Goal: Obtain resource: Obtain resource

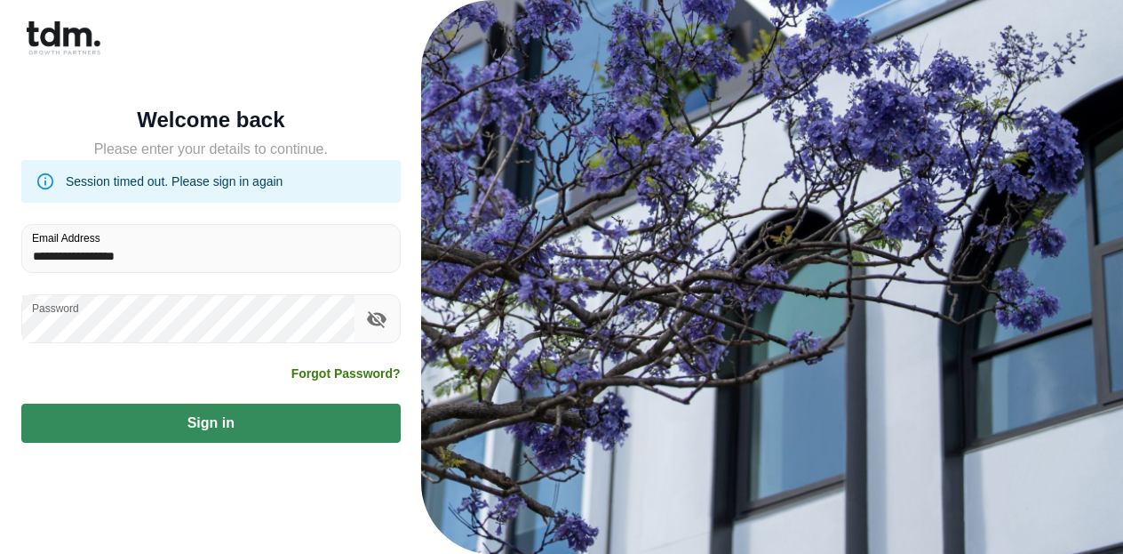
click at [206, 403] on div "Forgot Password?" at bounding box center [210, 383] width 379 height 39
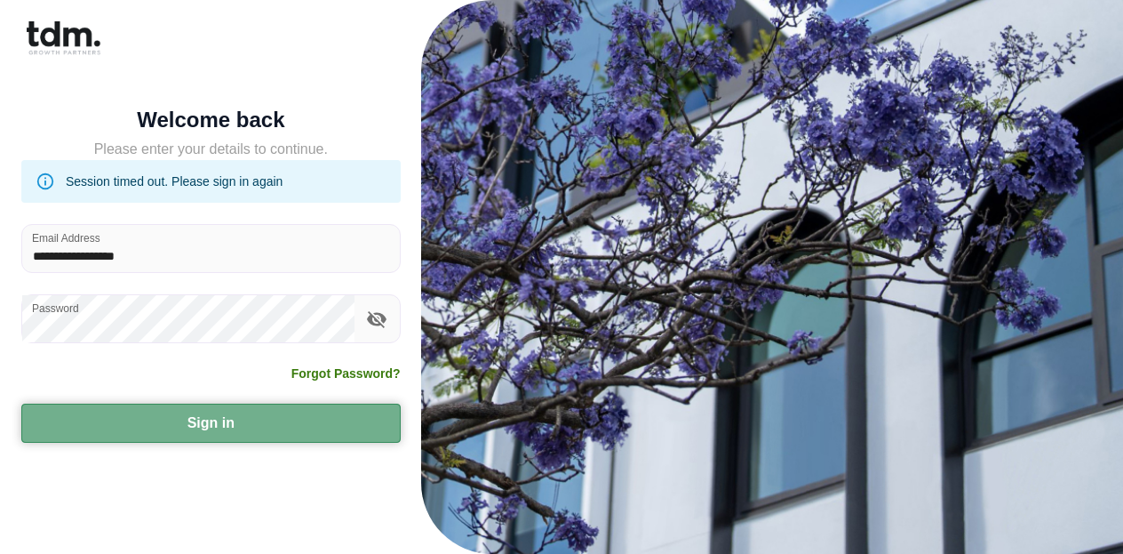
click at [204, 420] on button "Sign in" at bounding box center [210, 422] width 379 height 39
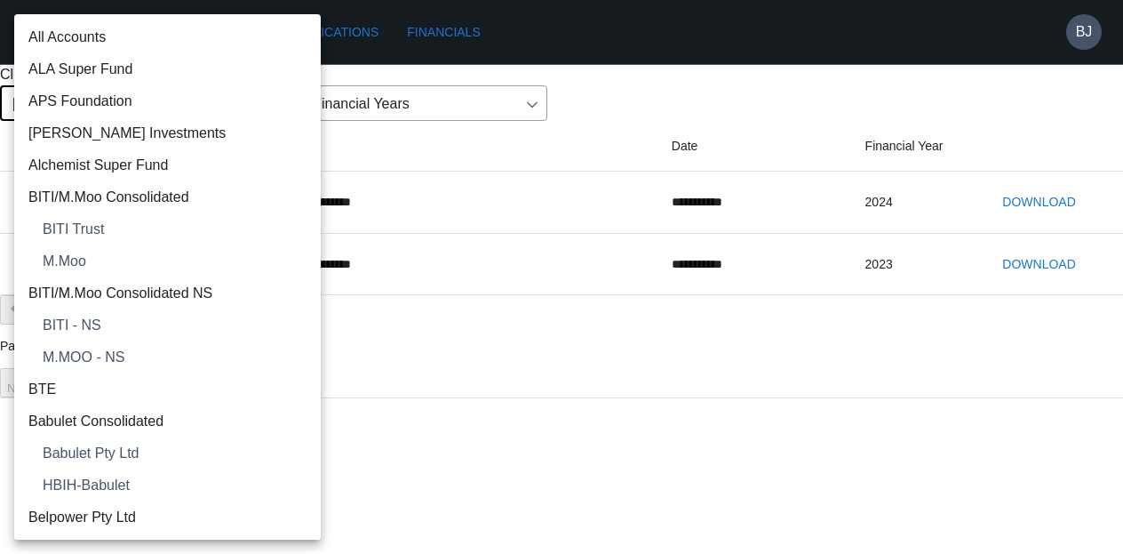
click at [226, 195] on body "**********" at bounding box center [561, 199] width 1123 height 398
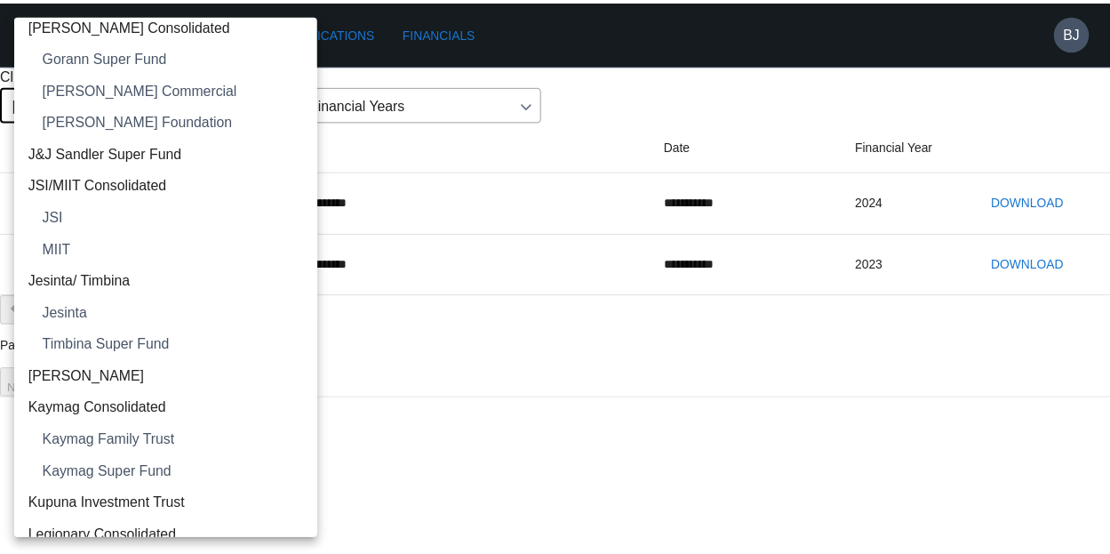
scroll to position [1054, 0]
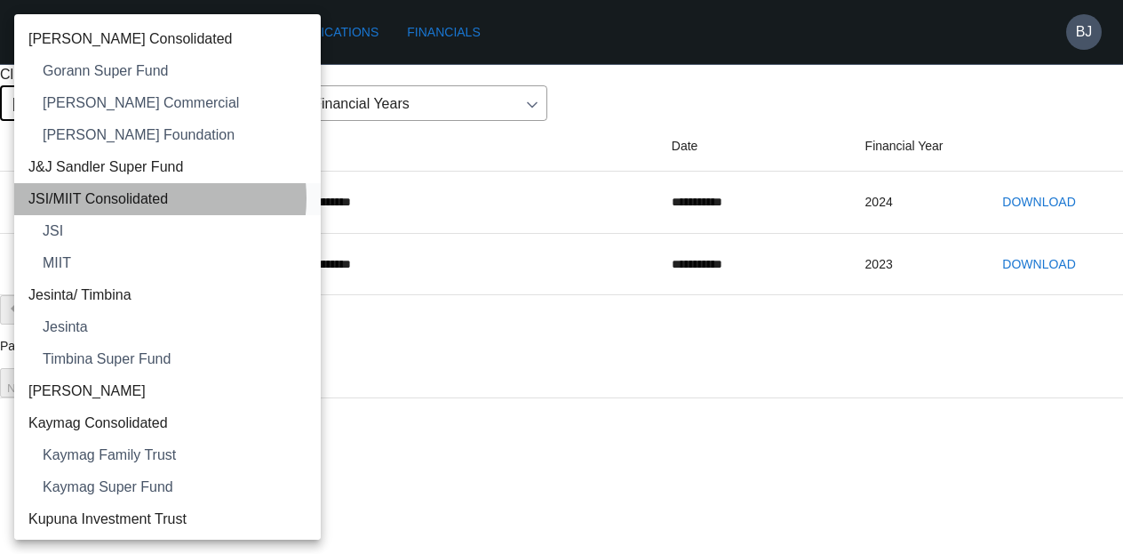
click at [156, 197] on span "JSI/MIIT Consolidated" at bounding box center [167, 198] width 278 height 21
type input "**********"
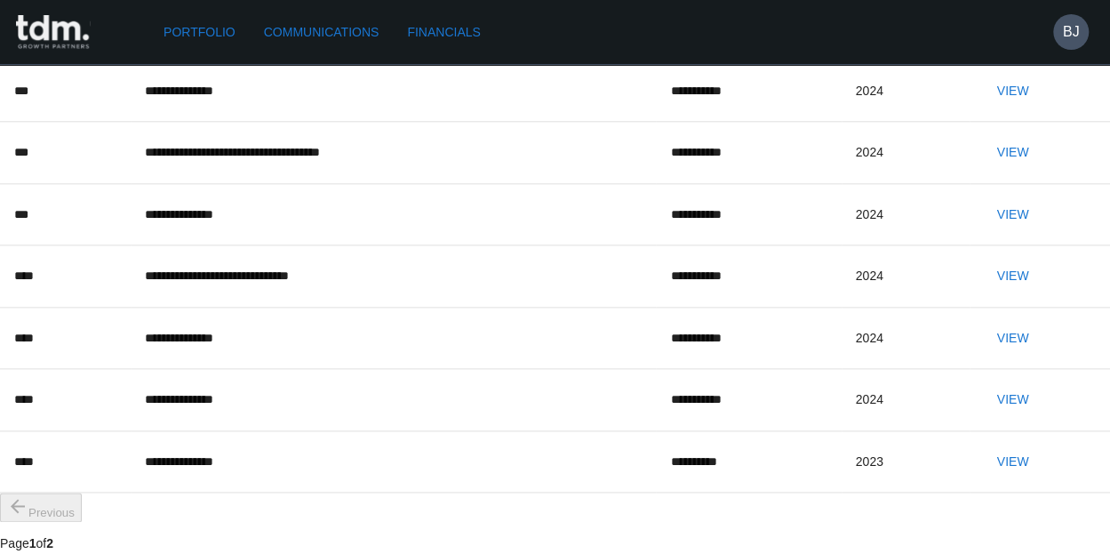
scroll to position [910, 0]
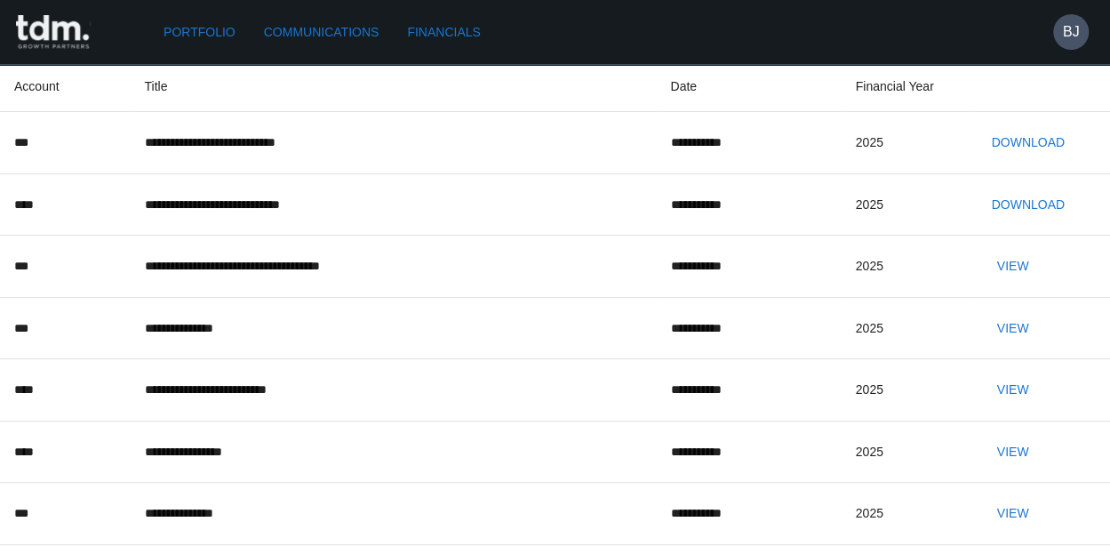
scroll to position [159, 0]
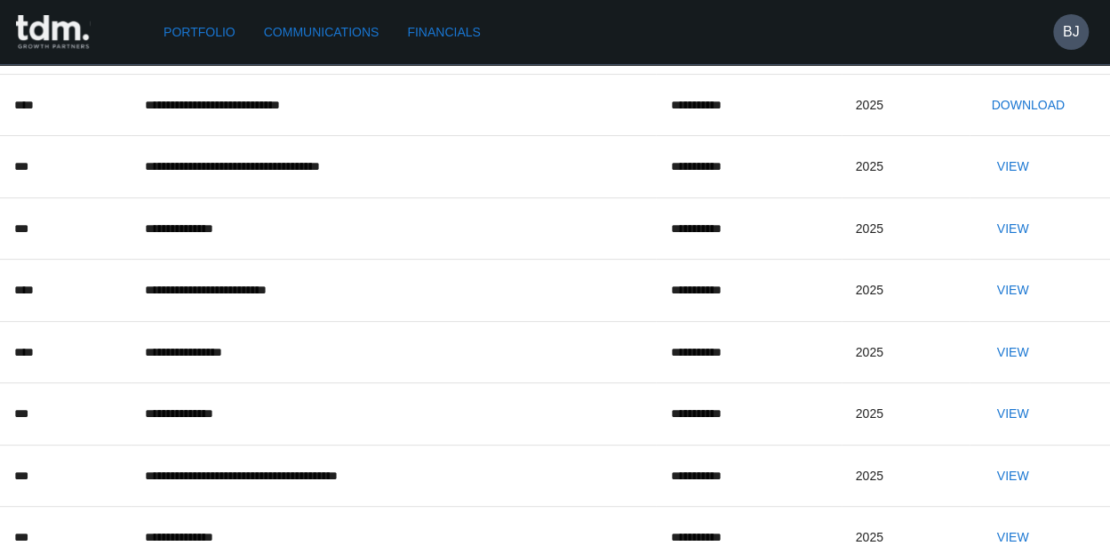
click at [1019, 245] on button "View" at bounding box center [1012, 228] width 57 height 33
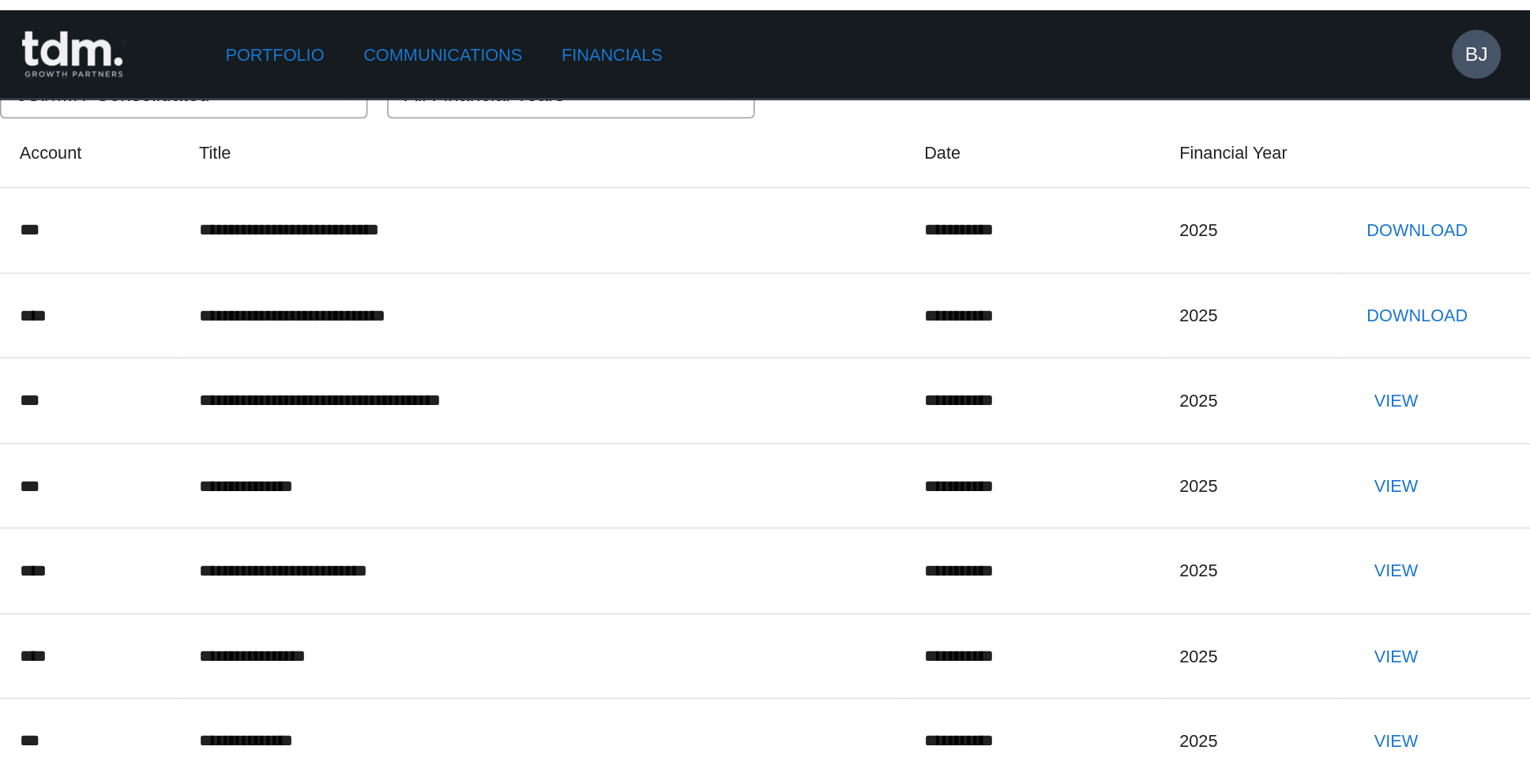
scroll to position [0, 0]
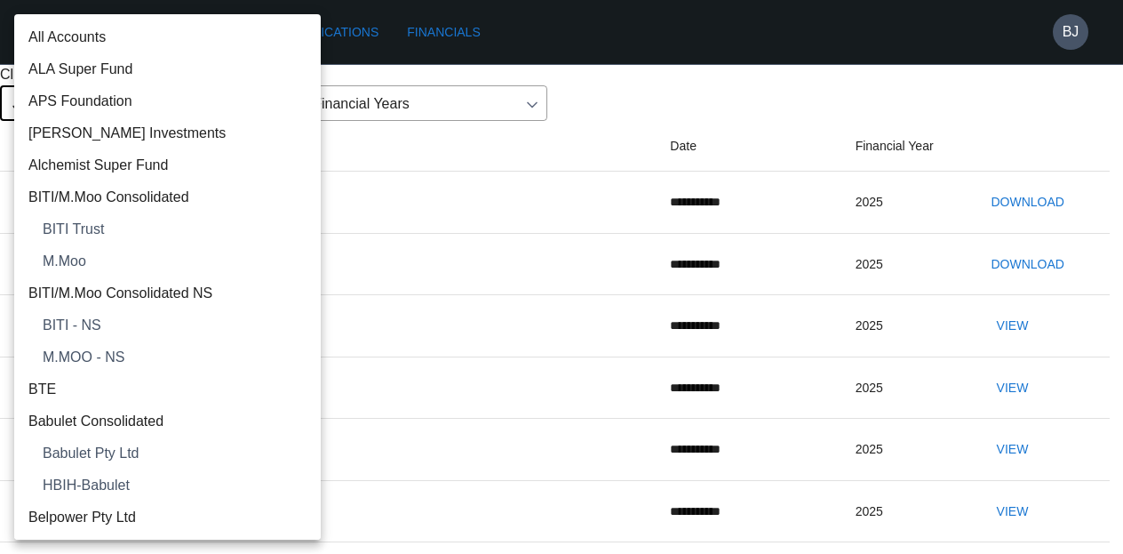
click at [766, 154] on div at bounding box center [561, 277] width 1123 height 554
